Goal: Information Seeking & Learning: Understand process/instructions

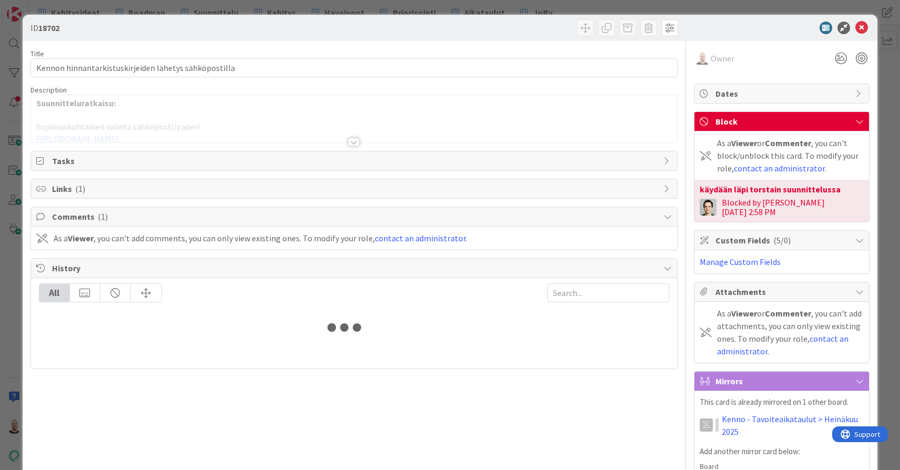
type input "18702"
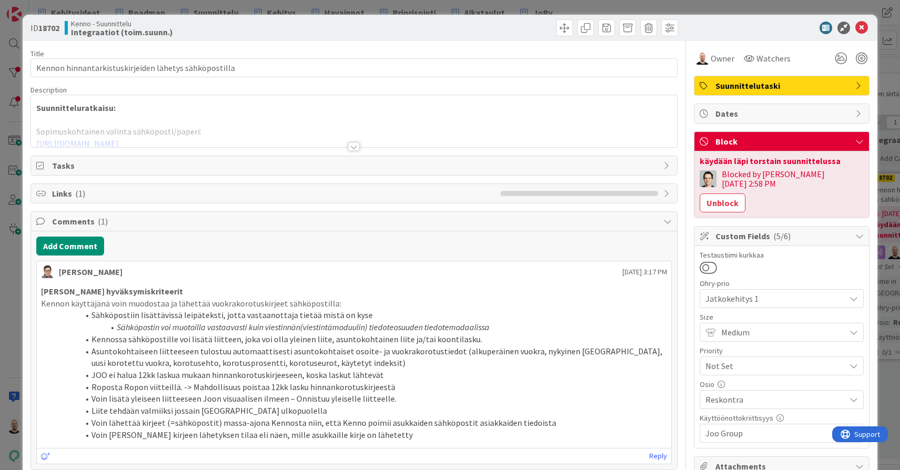
click at [358, 148] on div at bounding box center [354, 147] width 12 height 8
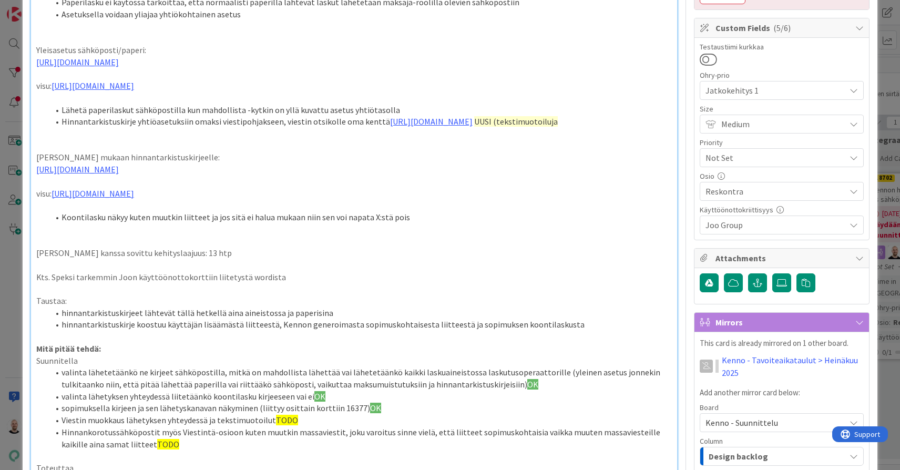
scroll to position [188, 0]
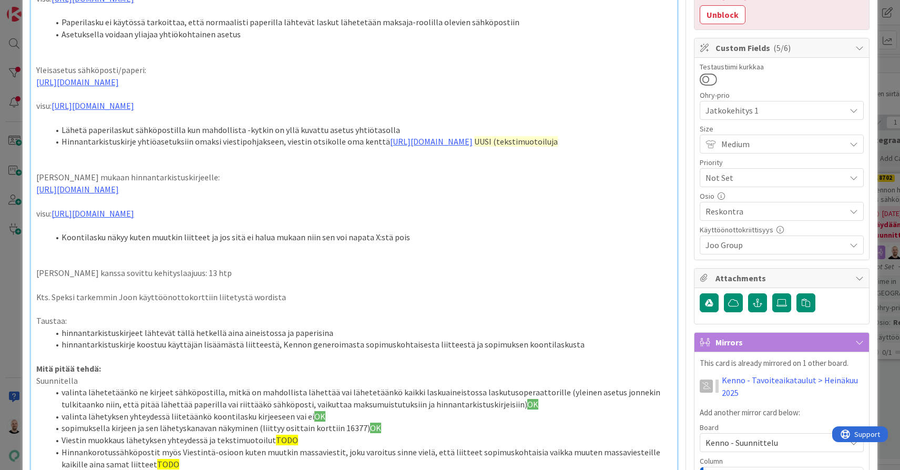
click at [284, 148] on li "Hinnantarkistuskirje yhtiöasetuksiin omaksi viestipohjakseen, viestin otsikolle…" at bounding box center [360, 142] width 623 height 12
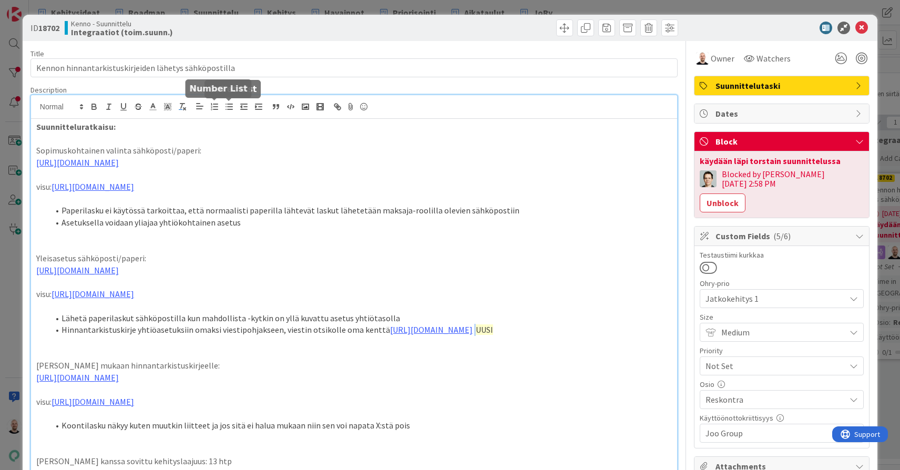
scroll to position [0, 0]
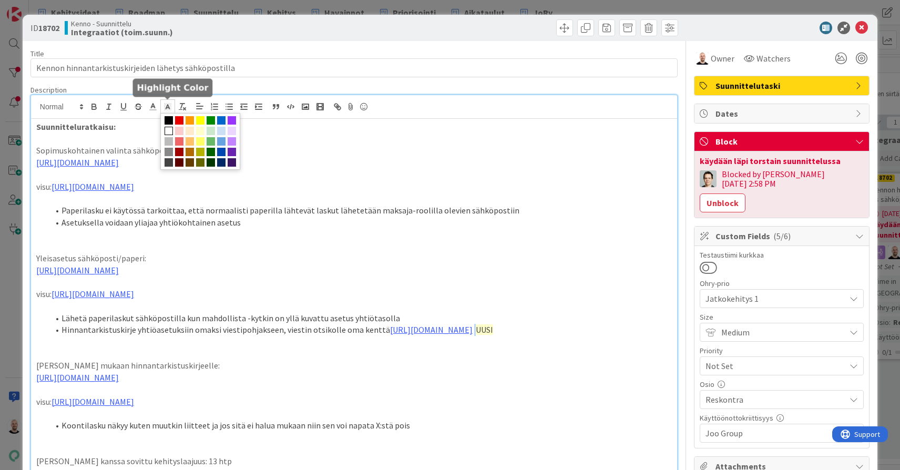
click at [168, 108] on line at bounding box center [167, 108] width 3 height 0
click at [200, 128] on span at bounding box center [200, 131] width 8 height 8
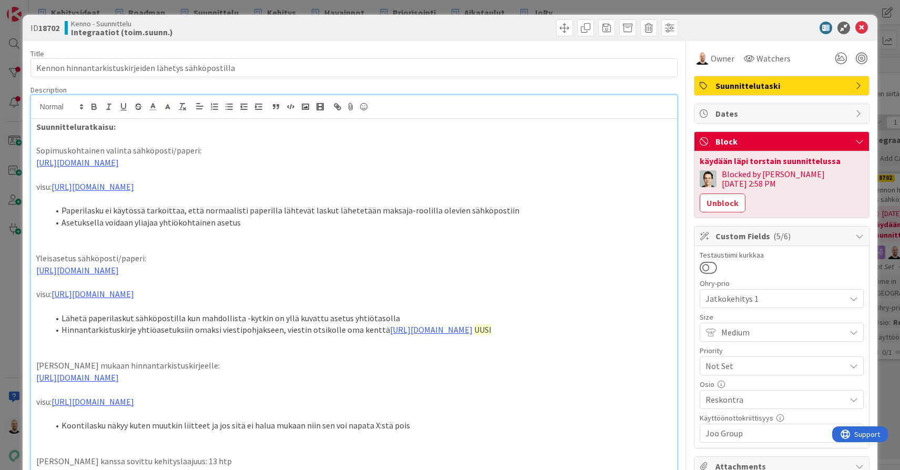
click at [226, 336] on li "Hinnantarkistuskirje yhtiöasetuksiin omaksi viestipohjakseen, viestin otsikolle…" at bounding box center [360, 330] width 623 height 12
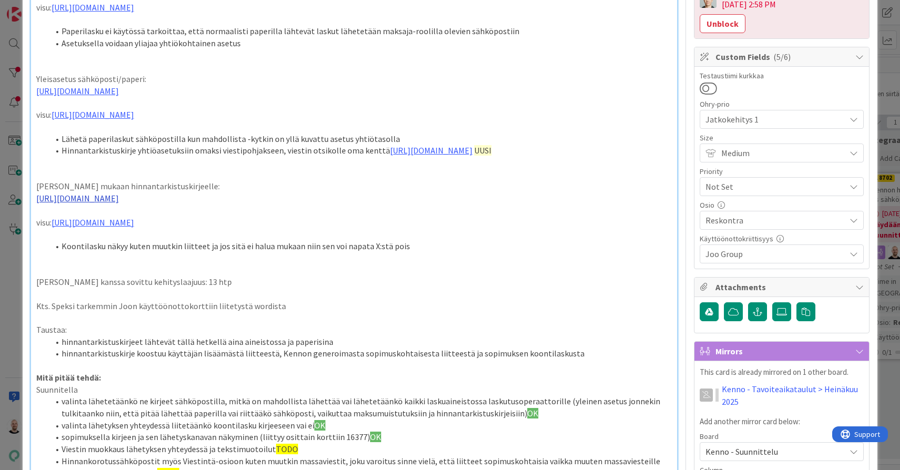
scroll to position [183, 0]
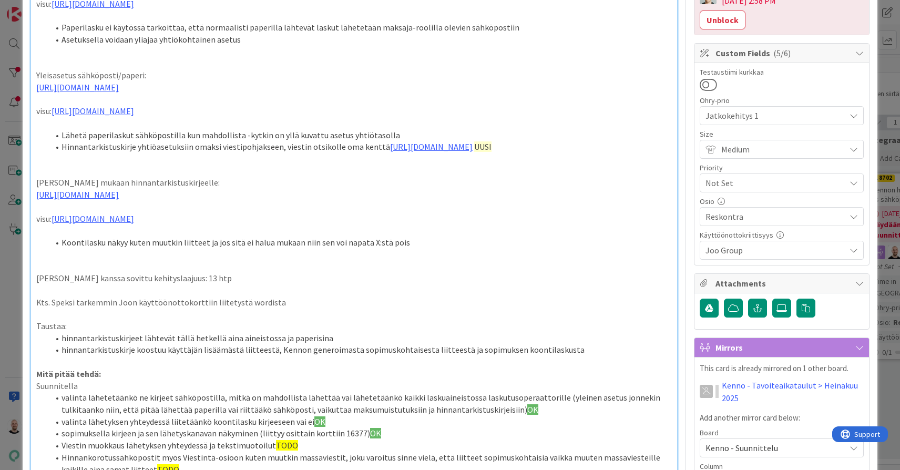
click at [474, 152] on span "UUSI" at bounding box center [482, 146] width 17 height 11
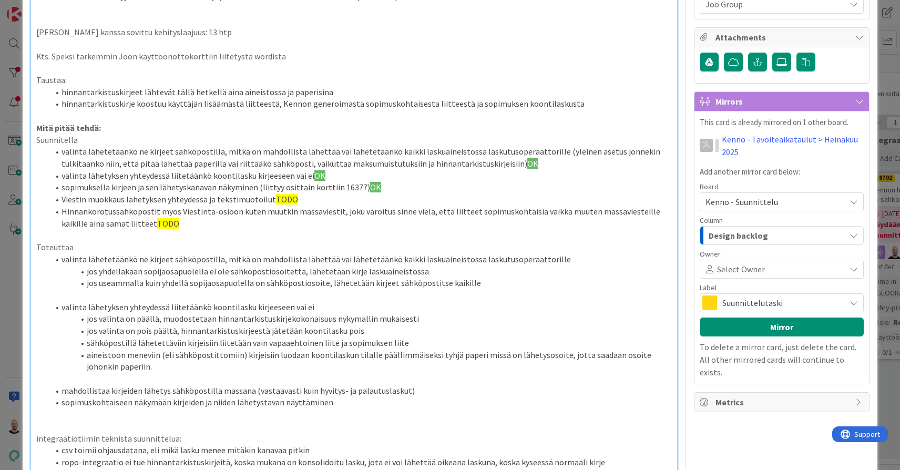
scroll to position [394, 0]
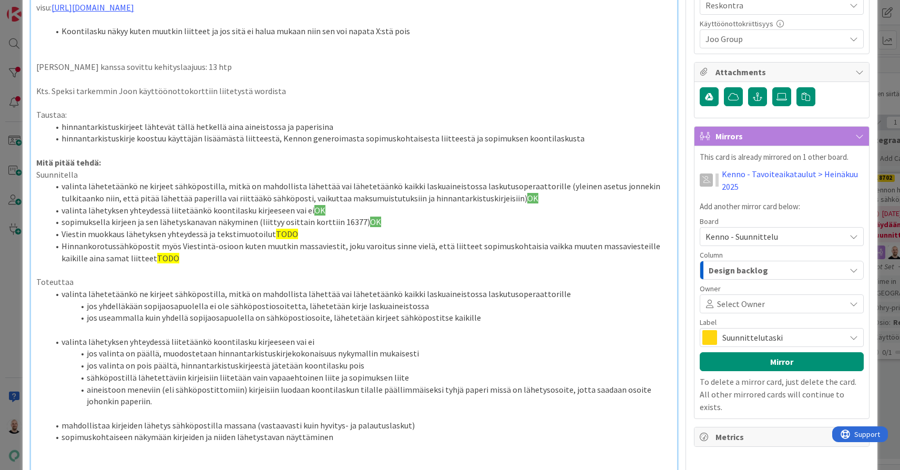
click at [238, 264] on li "Hinnankorotussähköpostit myös Viestintä-osioon kuten muutkin massaviestit, joku…" at bounding box center [360, 252] width 623 height 24
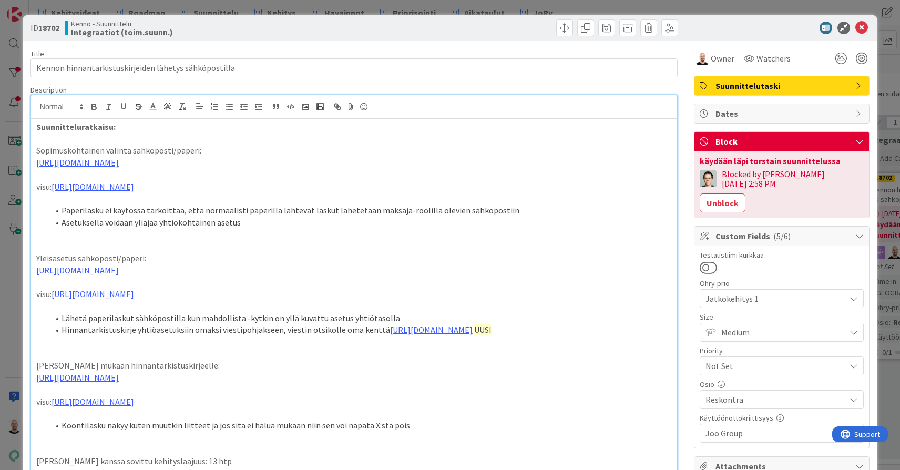
scroll to position [0, 0]
click at [459, 335] on link "https://www.figma.com/design/s06ePFuGvSFkRRSBp8p43G/Reskontra?node-id=2785-4079…" at bounding box center [431, 329] width 83 height 11
click at [425, 335] on link "https://www.figma.com/design/s06ePFuGvSFkRRSBp8p43G/Reskontra?node-id=2785-4079…" at bounding box center [431, 329] width 83 height 11
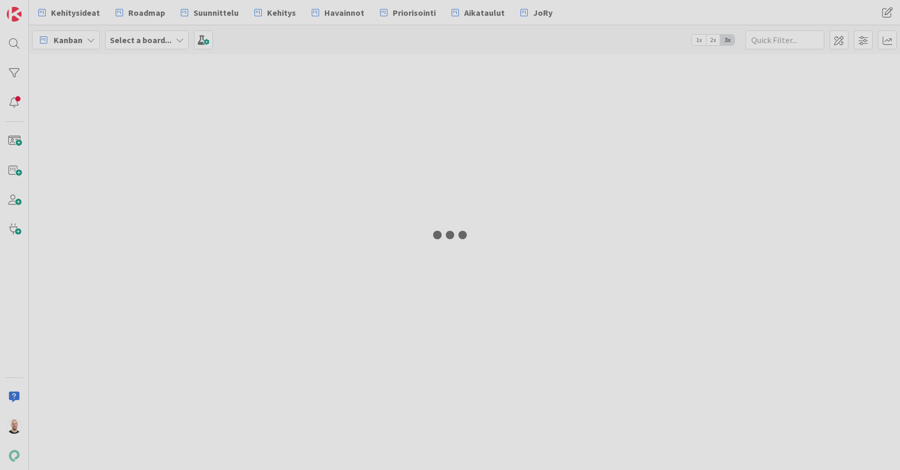
type input "18702"
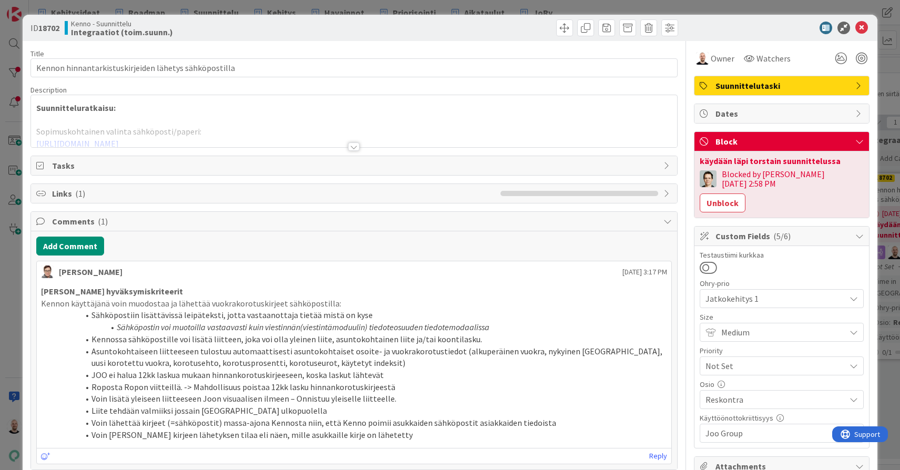
click at [357, 146] on div at bounding box center [354, 147] width 12 height 8
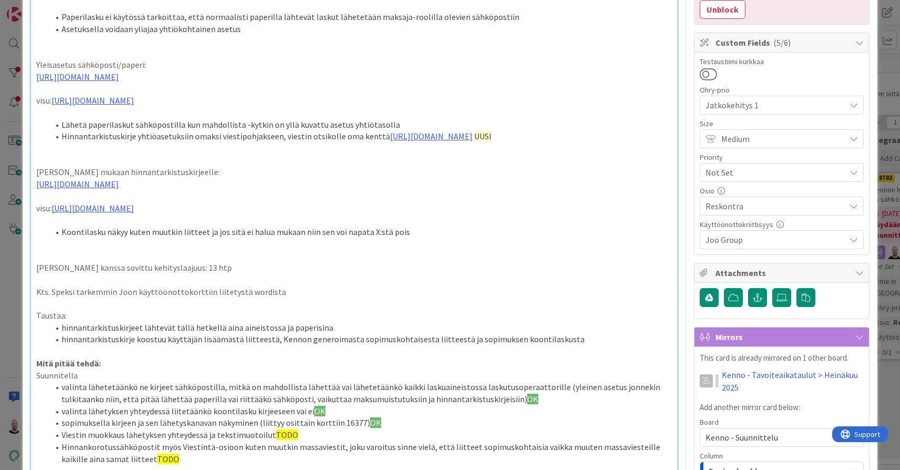
scroll to position [178, 0]
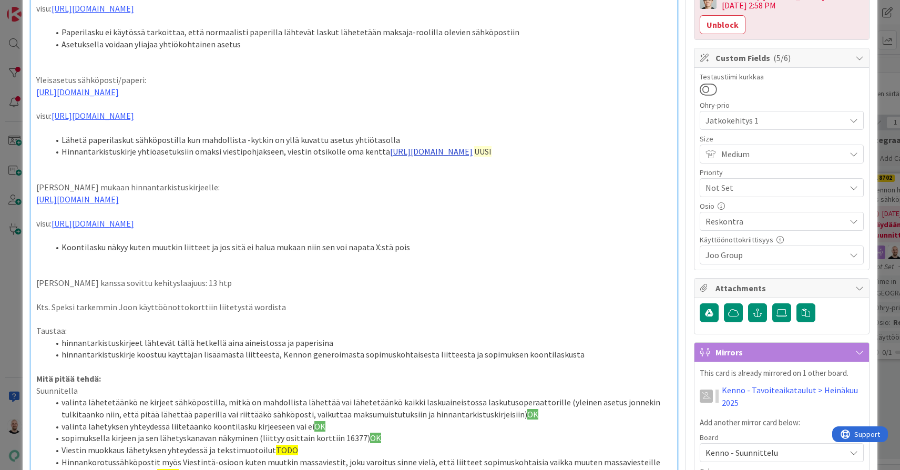
click at [448, 157] on link "[URL][DOMAIN_NAME]" at bounding box center [431, 151] width 83 height 11
click at [364, 197] on link "[URL][DOMAIN_NAME]" at bounding box center [329, 201] width 72 height 14
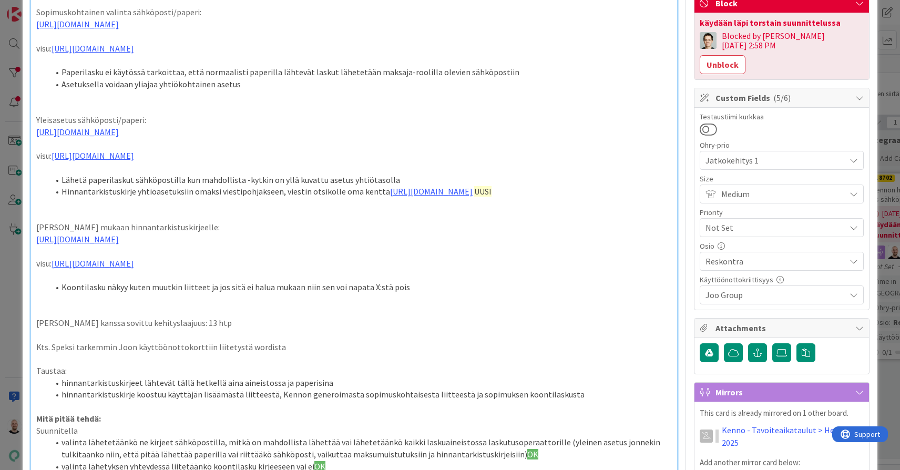
scroll to position [137, 0]
click at [227, 199] on li "Hinnantarkistuskirje yhtiöasetuksiin omaksi viestipohjakseen, viestin otsikolle…" at bounding box center [360, 193] width 623 height 12
click at [119, 138] on link "[URL][DOMAIN_NAME]" at bounding box center [77, 133] width 83 height 11
click at [324, 170] on div "Suunnitteluratkaisu: Sopimuskohtainen valinta sähköposti/paperi: [URL][DOMAIN_N…" at bounding box center [354, 454] width 646 height 944
click at [119, 138] on link "[URL][DOMAIN_NAME]" at bounding box center [77, 133] width 83 height 11
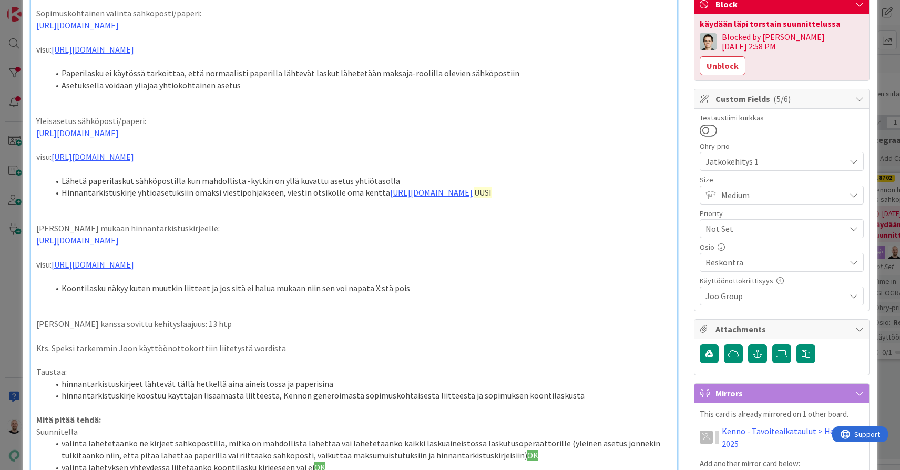
click at [284, 196] on div "Suunnitteluratkaisu: Sopimuskohtainen valinta sähköposti/paperi: [URL][DOMAIN_N…" at bounding box center [354, 454] width 646 height 944
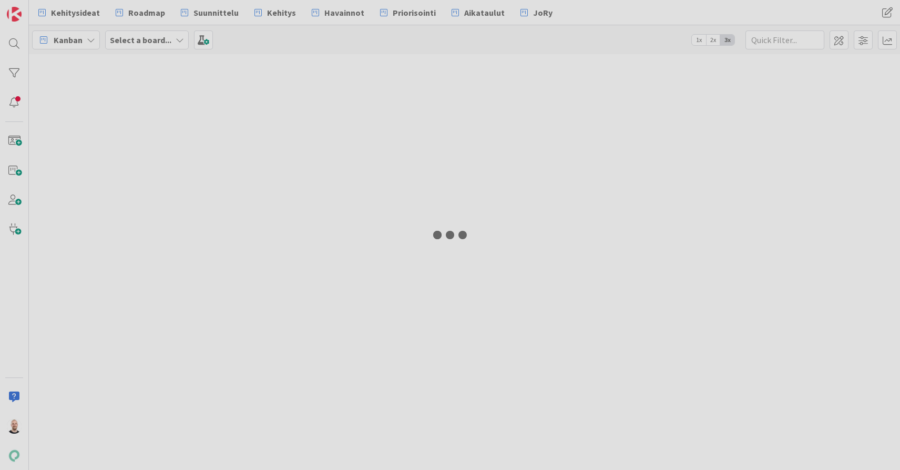
type input "18702"
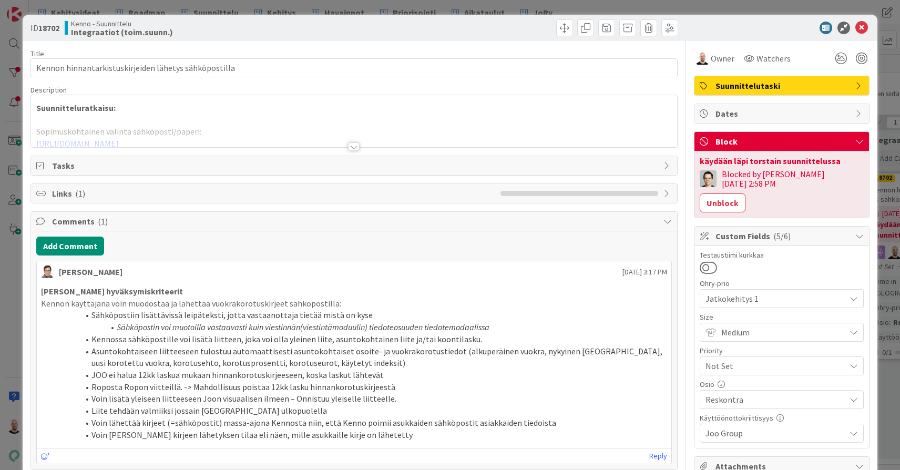
click at [355, 145] on div at bounding box center [354, 147] width 12 height 8
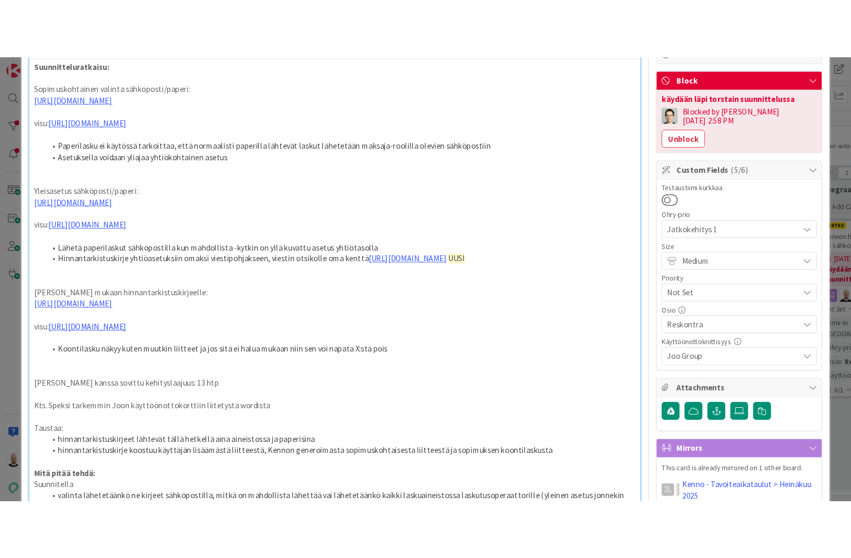
scroll to position [153, 0]
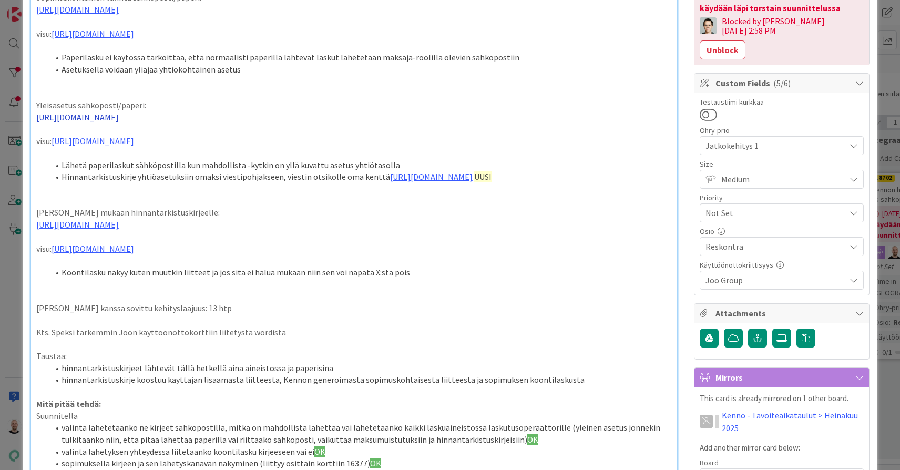
click at [119, 121] on link "[URL][DOMAIN_NAME]" at bounding box center [77, 117] width 83 height 11
click at [353, 99] on p at bounding box center [354, 93] width 636 height 12
click at [119, 230] on link "[URL][DOMAIN_NAME]" at bounding box center [77, 224] width 83 height 11
click at [285, 281] on link "https://www.figma.com/proto/s06ePFuGvSFkRRSBp8p43G/Reskontra?content-scaling=fi…" at bounding box center [311, 284] width 72 height 14
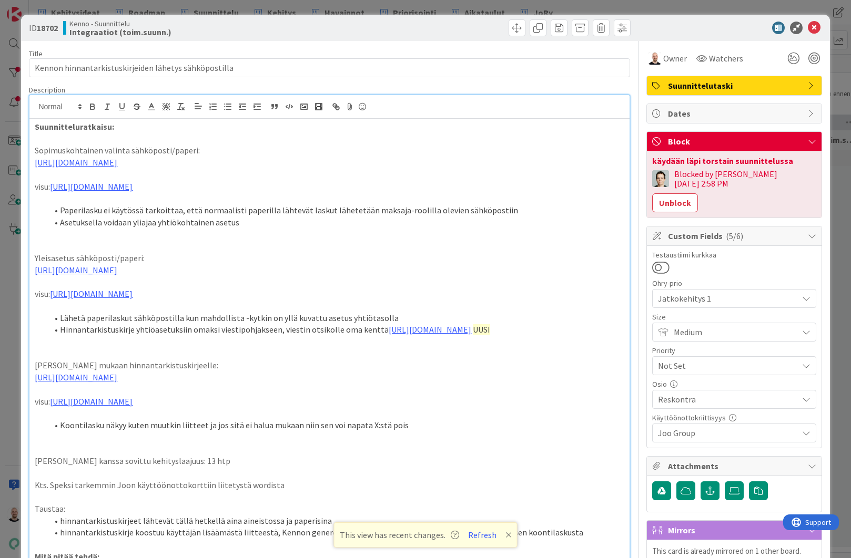
scroll to position [0, 0]
click at [507, 470] on icon at bounding box center [508, 535] width 6 height 8
click at [117, 276] on link "[URL][DOMAIN_NAME]" at bounding box center [76, 270] width 83 height 11
click at [273, 312] on link "https://www.figma.com/proto/s06ePFuGvSFkRRSBp8p43G/Reskontra?content-scaling=fi…" at bounding box center [237, 309] width 72 height 14
click at [117, 383] on link "[URL][DOMAIN_NAME]" at bounding box center [76, 377] width 83 height 11
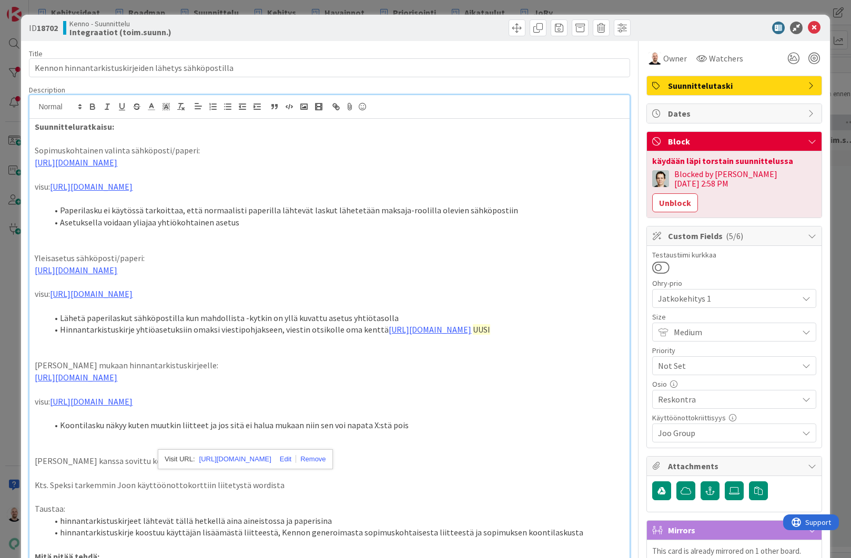
click at [117, 383] on link "[URL][DOMAIN_NAME]" at bounding box center [76, 377] width 83 height 11
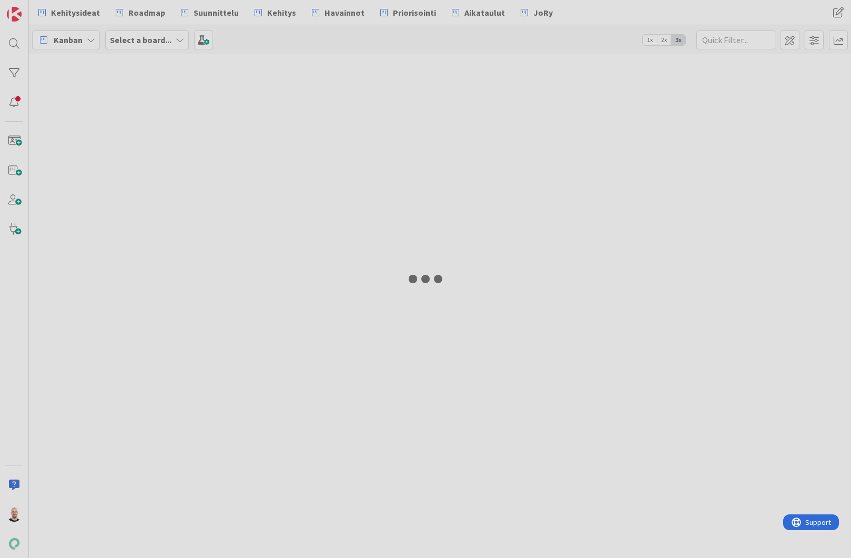
type input "18702"
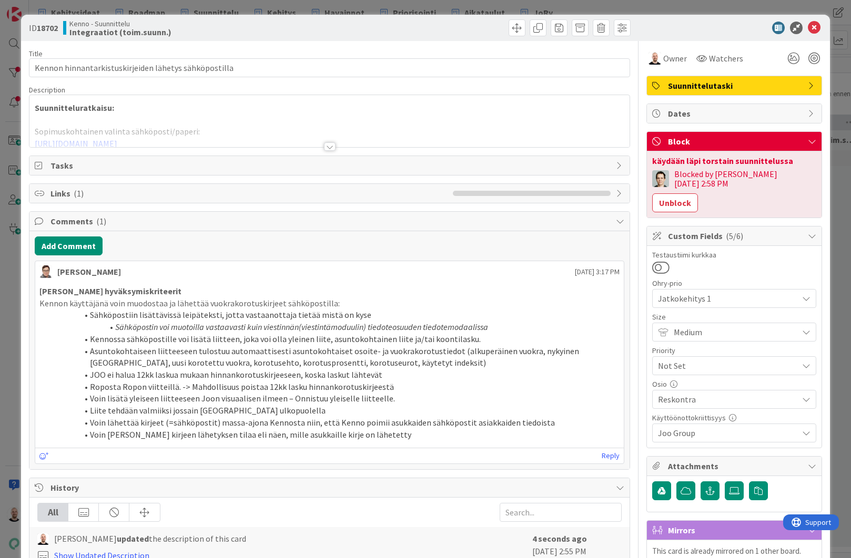
click at [334, 147] on div at bounding box center [330, 147] width 12 height 8
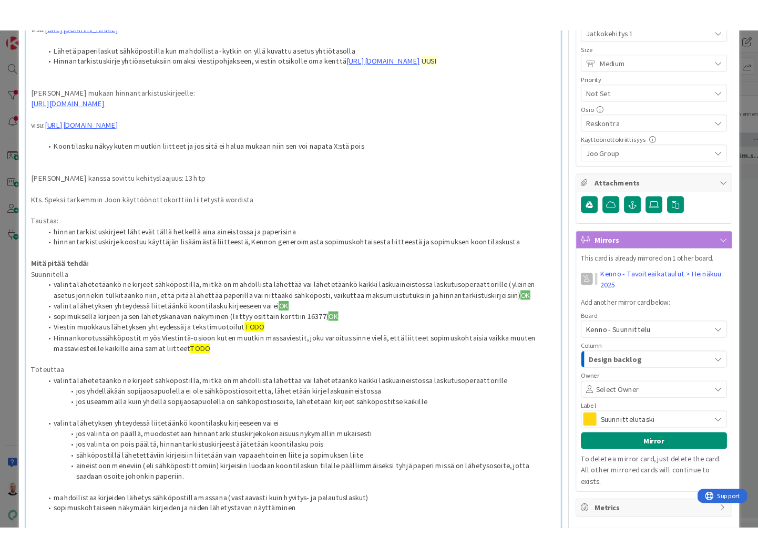
scroll to position [292, 0]
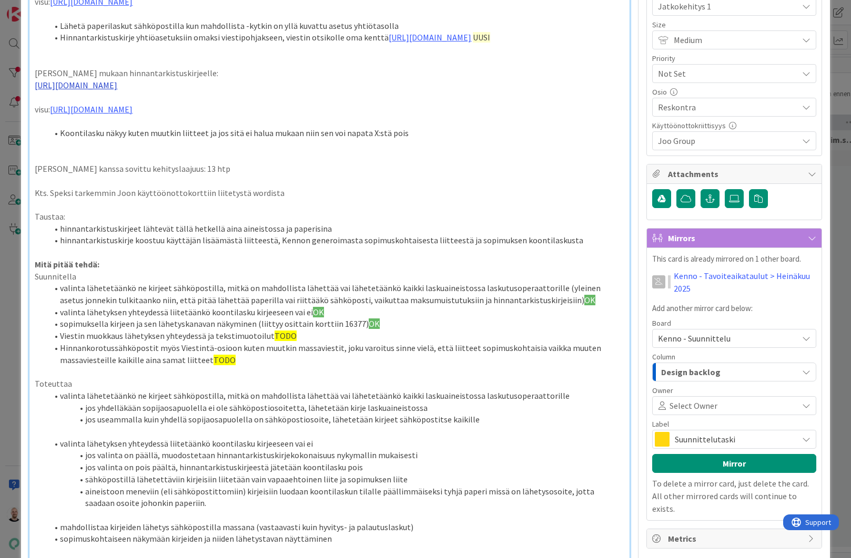
click at [117, 90] on link "https://www.figma.com/proto/s06ePFuGvSFkRRSBp8p43G/Reskontra?page-id=0%3A1&node…" at bounding box center [76, 85] width 83 height 11
click at [278, 145] on link "https://www.figma.com/proto/s06ePFuGvSFkRRSBp8p43G/Reskontra?content-scaling=fi…" at bounding box center [242, 144] width 72 height 14
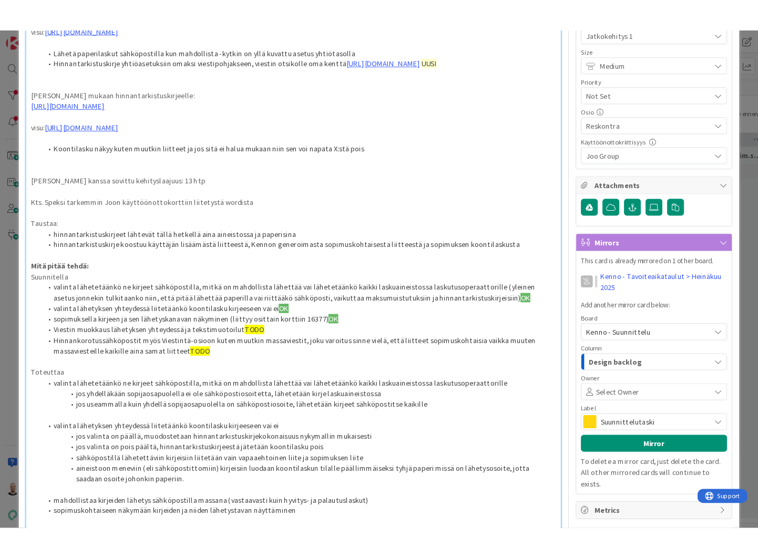
scroll to position [268, 0]
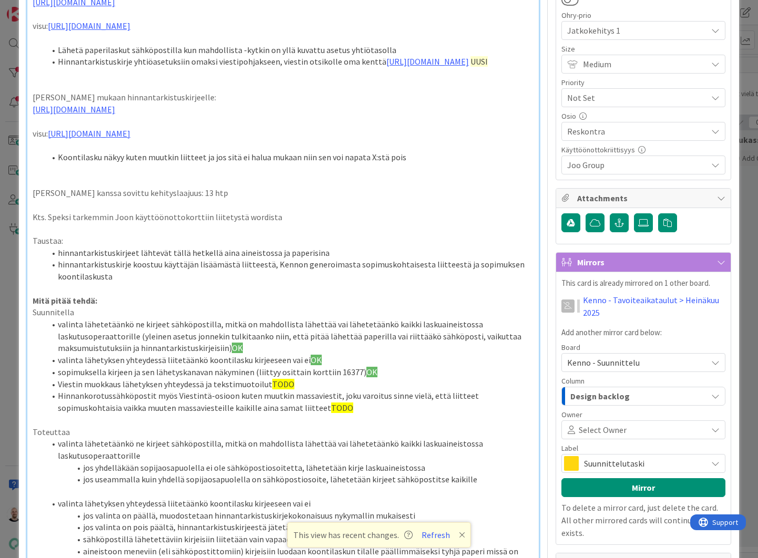
click at [360, 307] on p "Mitä pitää tehdä:" at bounding box center [283, 301] width 501 height 12
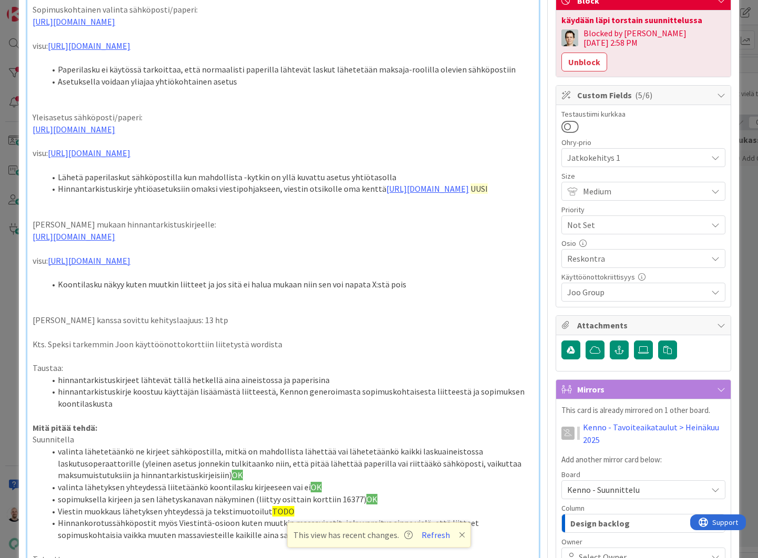
scroll to position [136, 0]
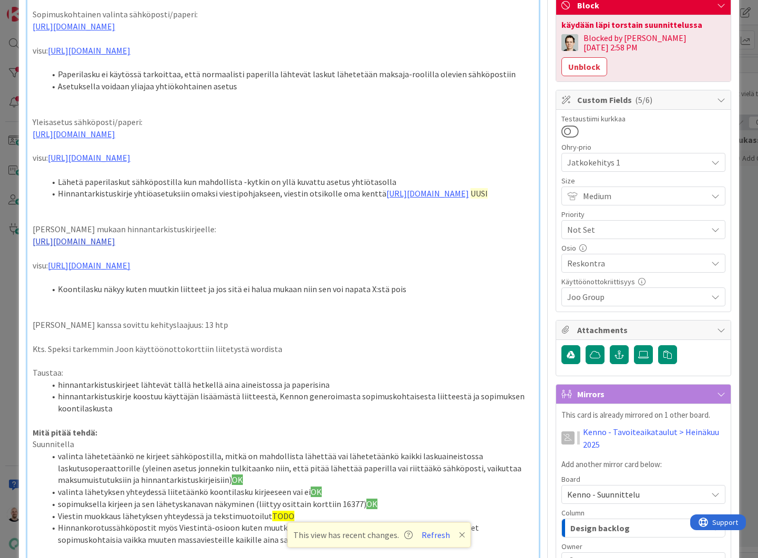
click at [115, 247] on link "https://www.figma.com/proto/s06ePFuGvSFkRRSBp8p43G/Reskontra?page-id=0%3A1&node…" at bounding box center [74, 241] width 83 height 11
click at [241, 294] on div "Suunnitteluratkaisu: Sopimuskohtainen valinta sähköposti/paperi: https://www.fi…" at bounding box center [283, 485] width 512 height 1004
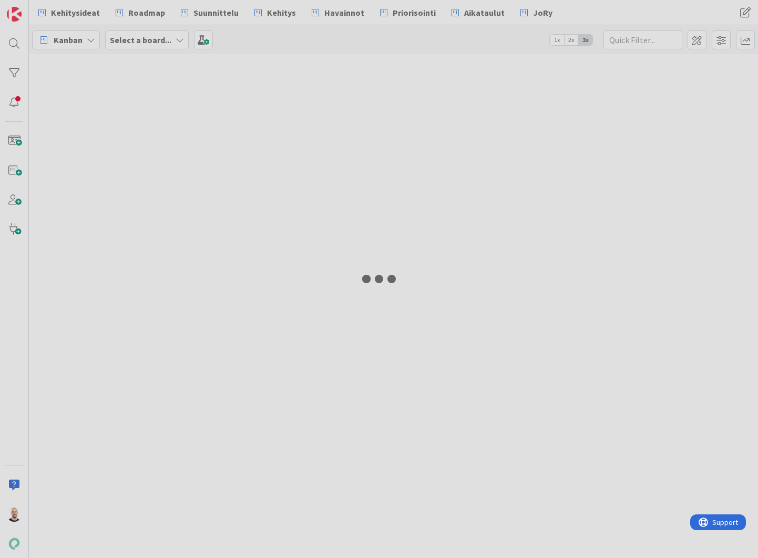
type input "18702"
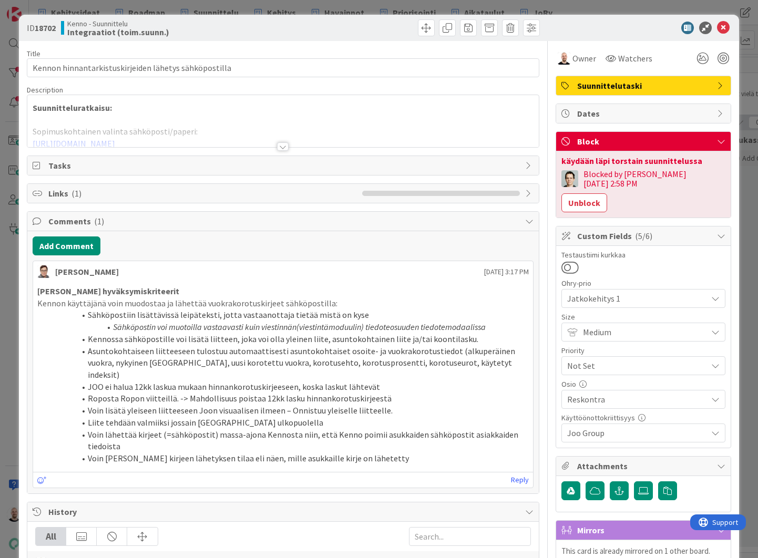
click at [281, 147] on div at bounding box center [283, 147] width 12 height 8
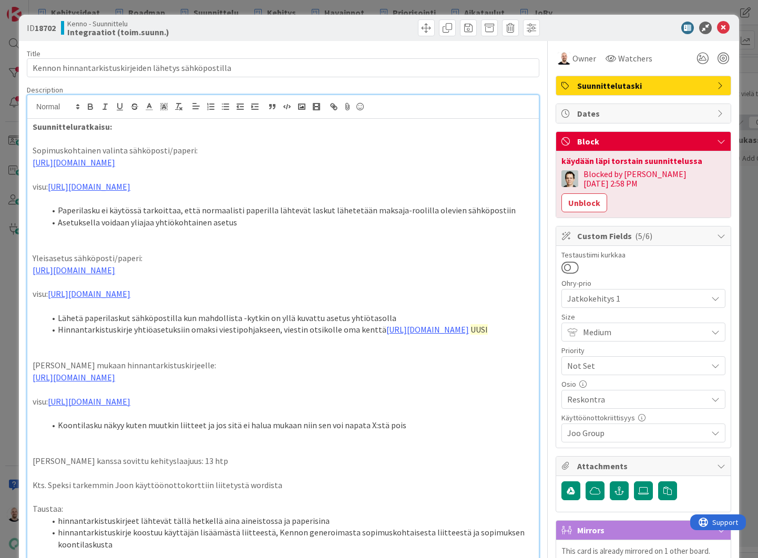
click at [65, 348] on p at bounding box center [283, 342] width 501 height 12
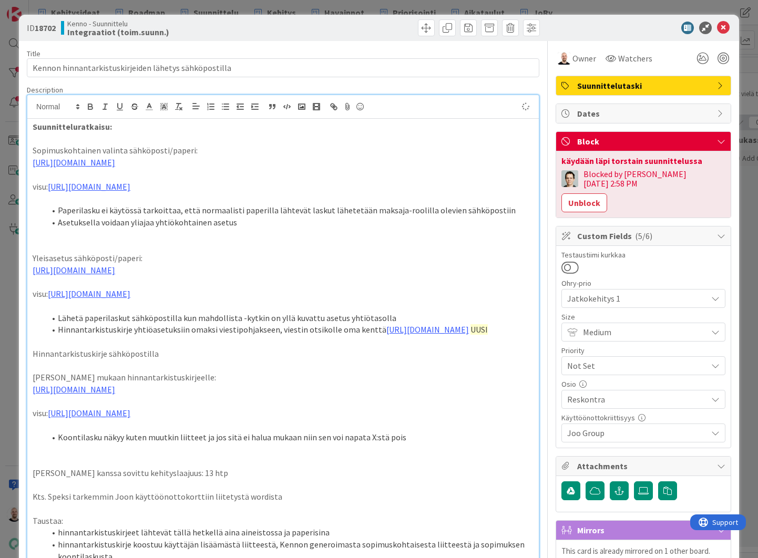
click at [103, 360] on p "Hinnantarkistuskirje sähköpostilla" at bounding box center [283, 354] width 501 height 12
click at [184, 360] on p "Hinnantarkistuskirjeen sähköpostilla" at bounding box center [283, 354] width 501 height 12
click at [214, 360] on p "Hinnantarkistuskirjeen sähköpostin muokkaus" at bounding box center [283, 354] width 501 height 12
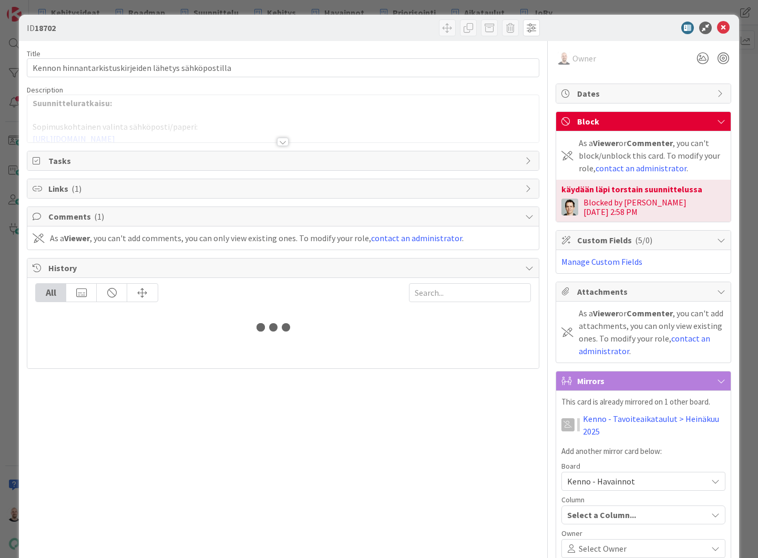
type input "18702"
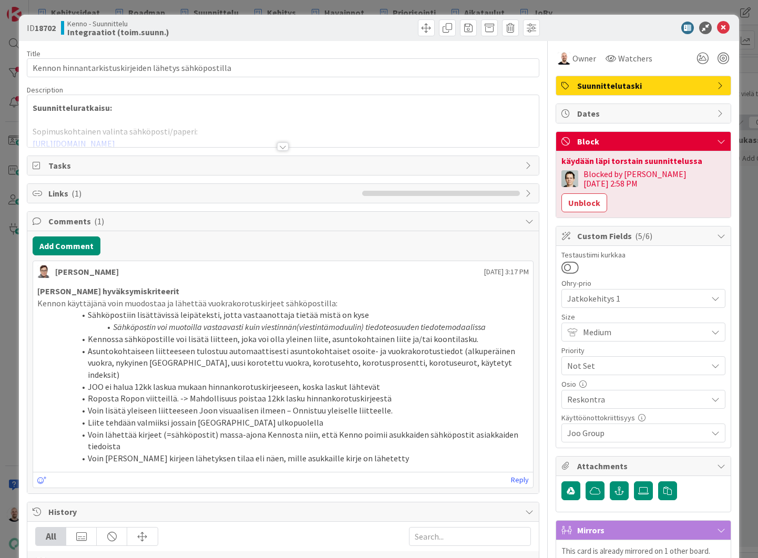
click at [288, 147] on div at bounding box center [283, 147] width 12 height 8
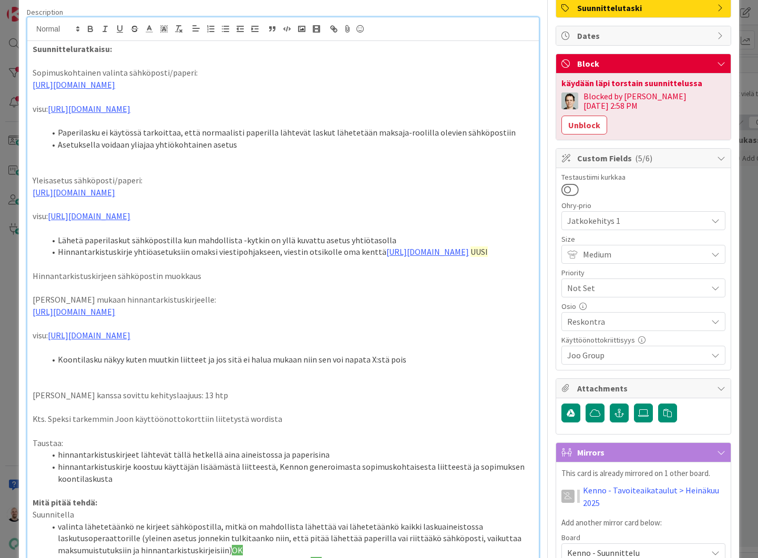
scroll to position [80, 0]
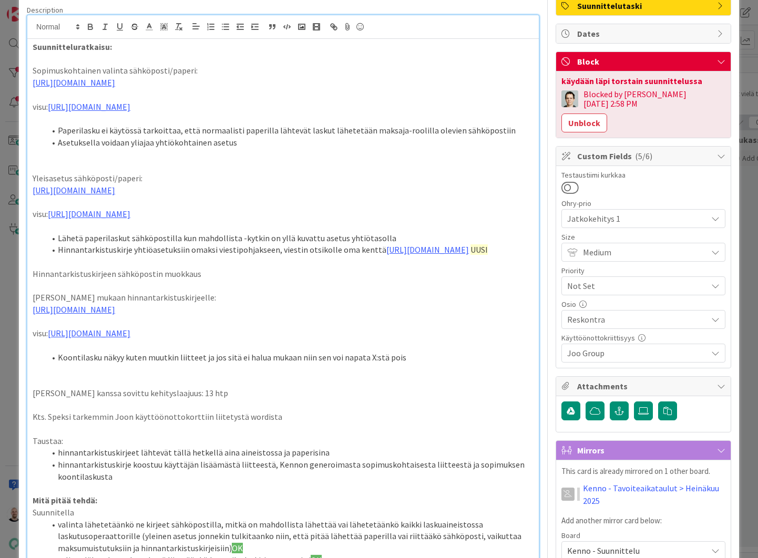
click at [203, 280] on p "Hinnantarkistuskirjeen sähköpostin muokkaus" at bounding box center [283, 274] width 501 height 12
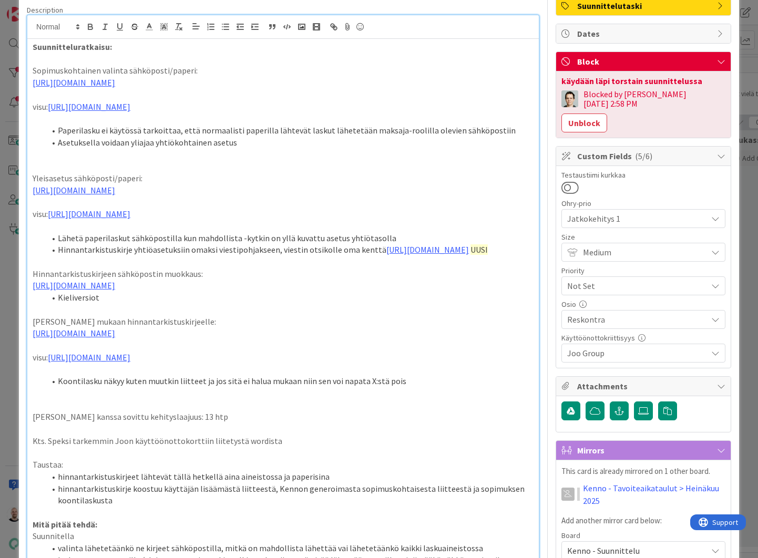
scroll to position [0, 0]
drag, startPoint x: 460, startPoint y: 279, endPoint x: 490, endPoint y: 279, distance: 29.4
click at [490, 256] on li "Hinnantarkistuskirje yhtiöasetuksiin omaksi viestipohjakseen, viestin otsikolle…" at bounding box center [289, 250] width 489 height 12
copy li "UUSI"
click at [355, 304] on li "Kieliversiot, otsikko ja viesti, muotoilutyökalut ja aso/vuokra/liiketila -vers…" at bounding box center [289, 298] width 489 height 12
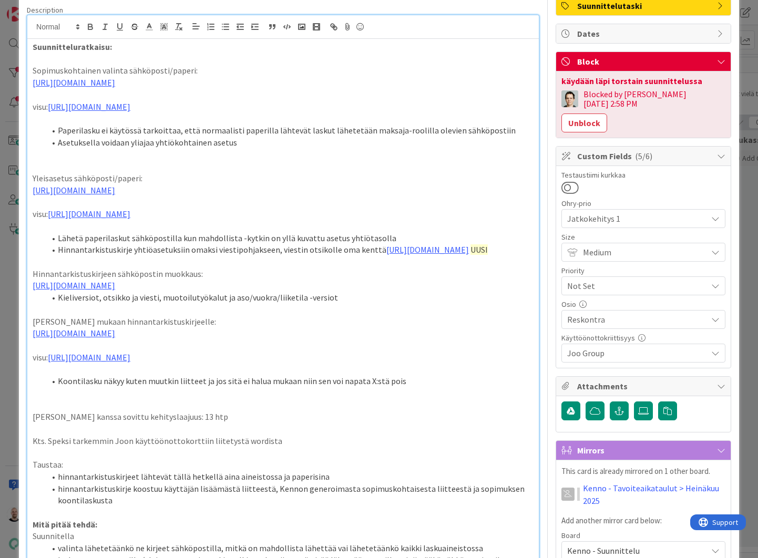
click at [479, 292] on p "https://www.figma.com/proto/s06ePFuGvSFkRRSBp8p43G/Reskontra?page-id=0%3A1&node…" at bounding box center [283, 286] width 501 height 12
click at [450, 292] on p "https://www.figma.com/proto/s06ePFuGvSFkRRSBp8p43G/Reskontra?page-id=0%3A1&node…" at bounding box center [283, 286] width 501 height 12
click at [464, 316] on p at bounding box center [283, 310] width 501 height 12
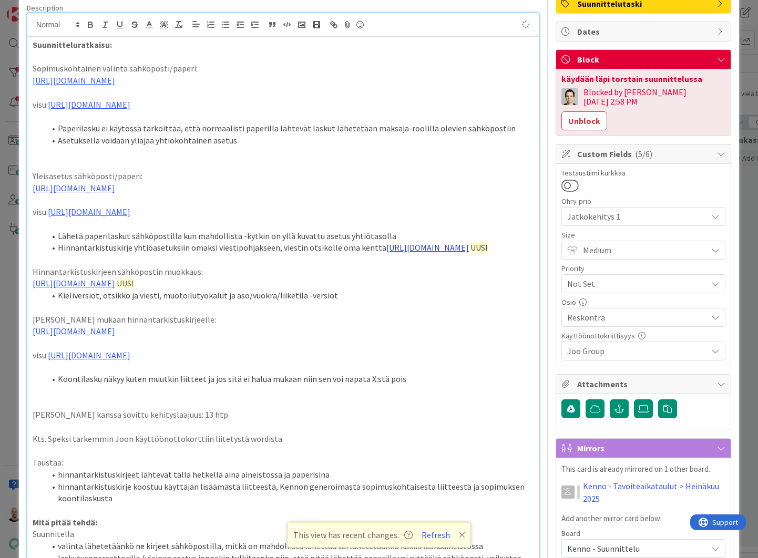
scroll to position [80, 0]
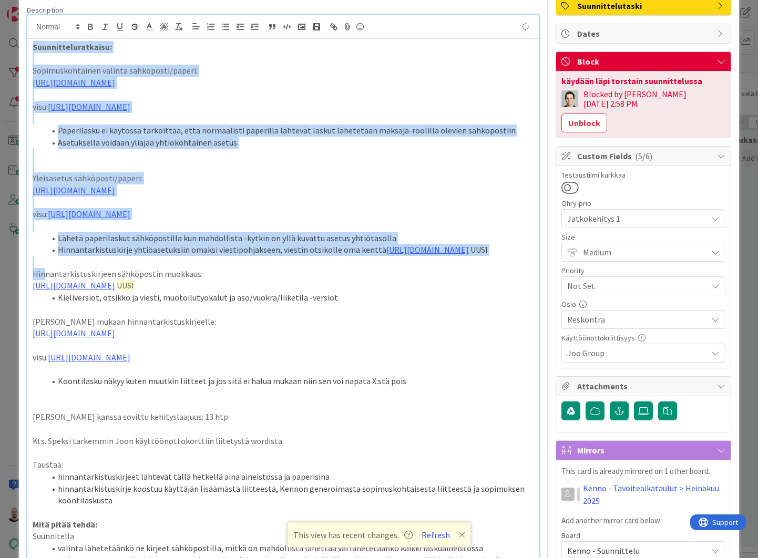
drag, startPoint x: 195, startPoint y: 302, endPoint x: 46, endPoint y: 300, distance: 148.8
click at [46, 280] on p "Hinnantarkistuskirjeen sähköpostin muokkaus:" at bounding box center [283, 274] width 501 height 12
drag, startPoint x: 196, startPoint y: 301, endPoint x: 40, endPoint y: 304, distance: 156.2
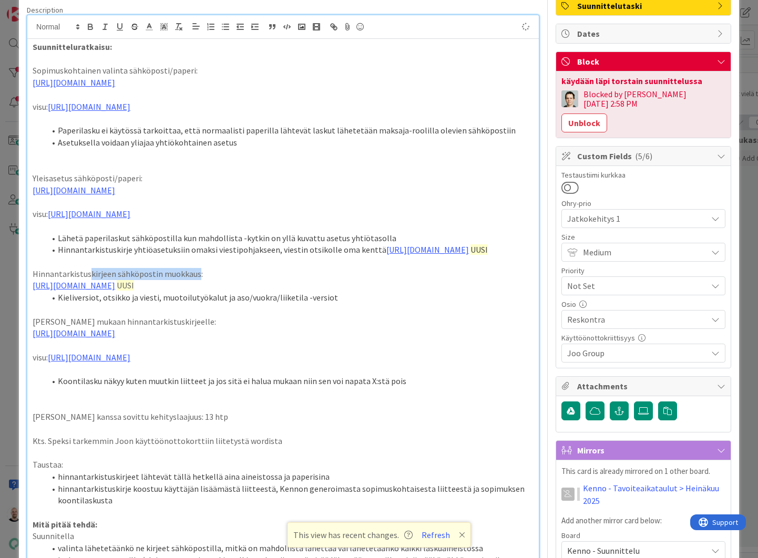
drag, startPoint x: 195, startPoint y: 300, endPoint x: 90, endPoint y: 301, distance: 105.2
drag, startPoint x: 195, startPoint y: 302, endPoint x: 122, endPoint y: 302, distance: 73.1
click at [207, 280] on p "Hinnantarkistuskirjeen sähköpostin muokkaus:" at bounding box center [283, 274] width 501 height 12
